Goal: Information Seeking & Learning: Learn about a topic

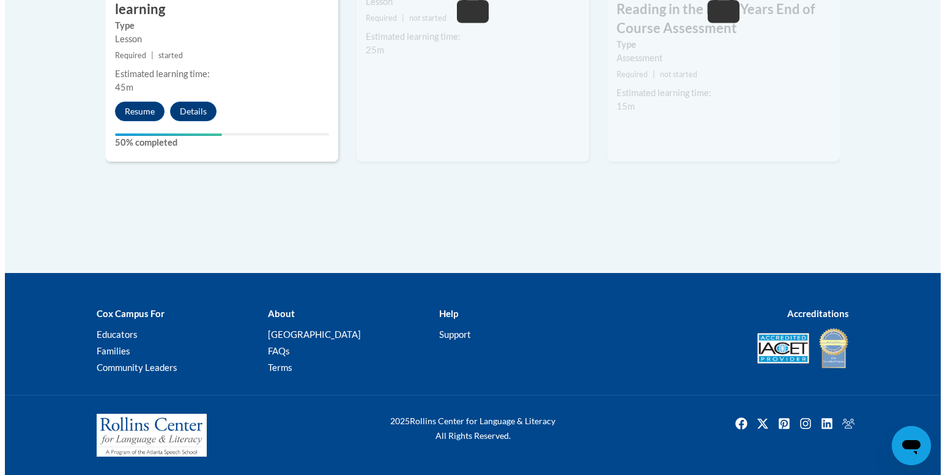
scroll to position [1143, 0]
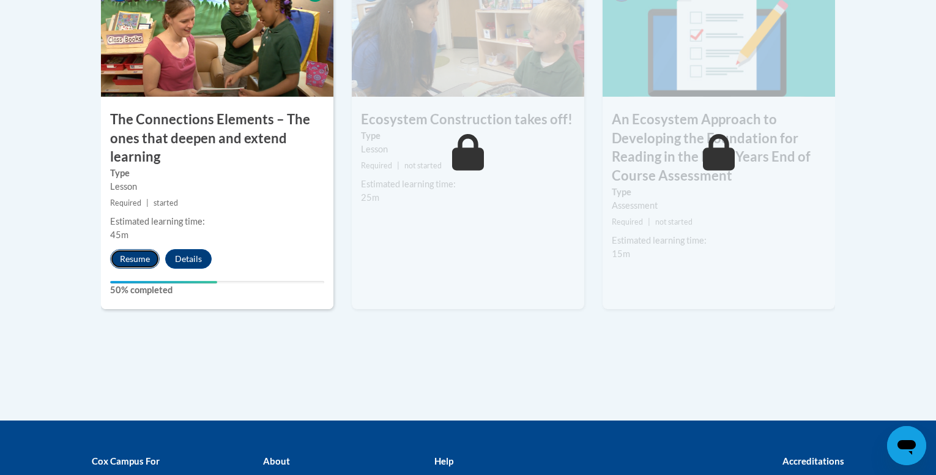
click at [118, 255] on button "Resume" at bounding box center [135, 259] width 50 height 20
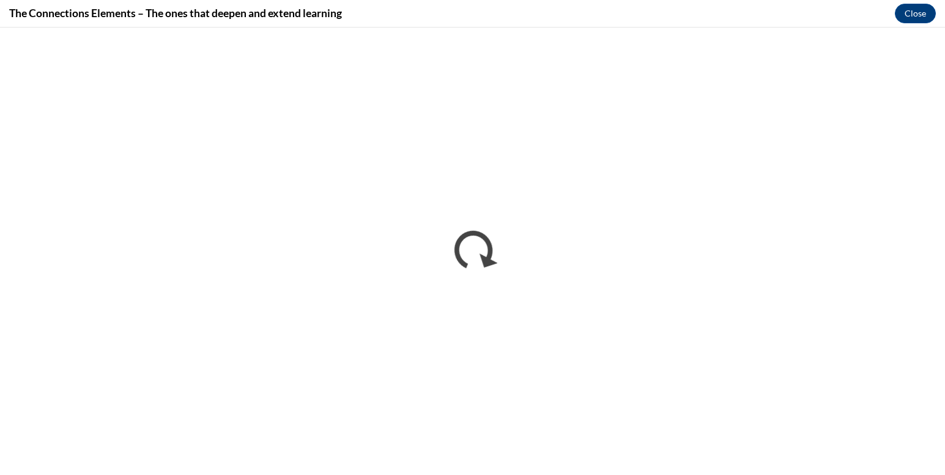
scroll to position [0, 0]
